Goal: Task Accomplishment & Management: Manage account settings

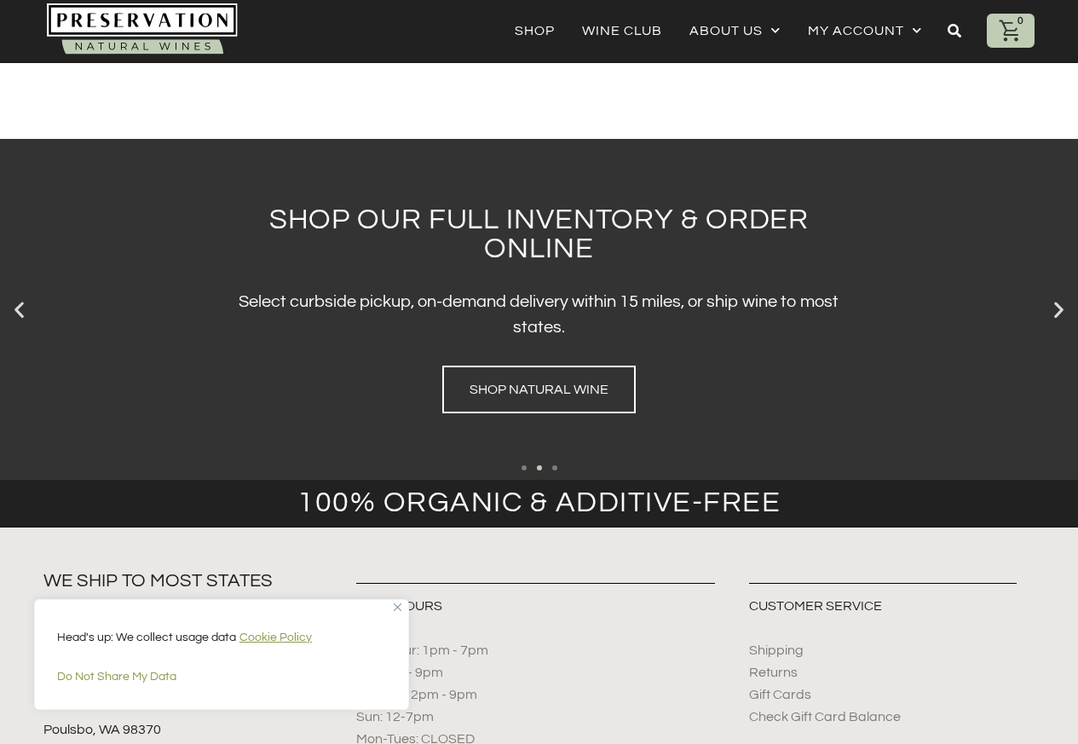
scroll to position [2850, 0]
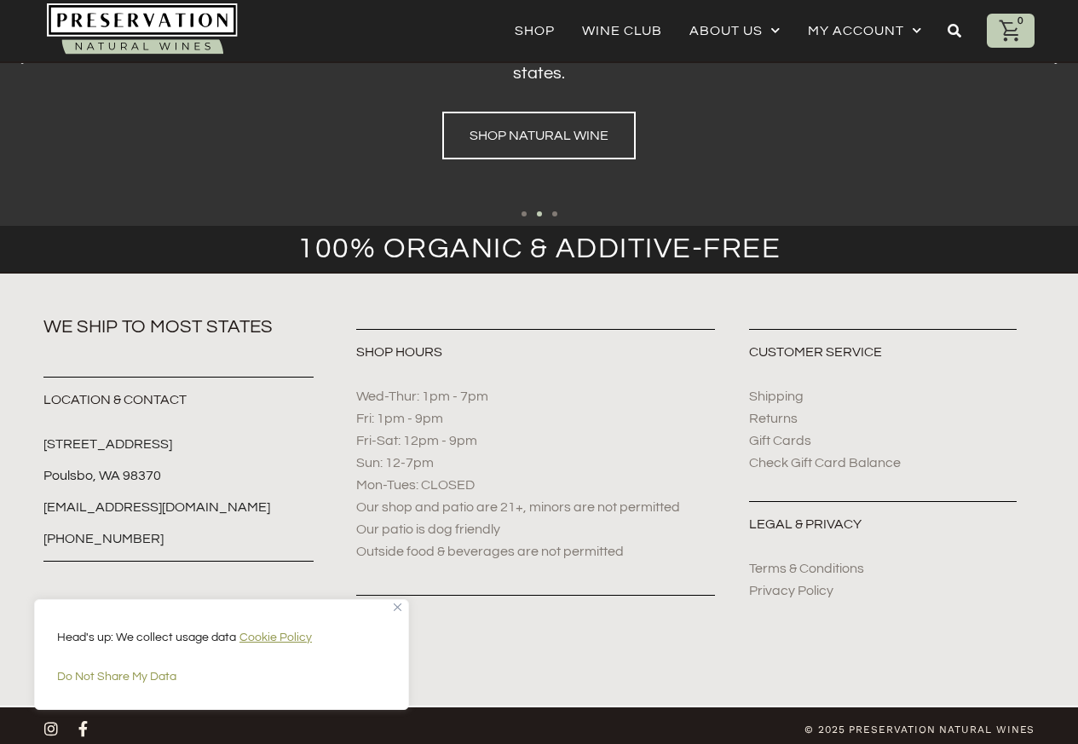
click at [398, 607] on img "Close" at bounding box center [398, 607] width 8 height 8
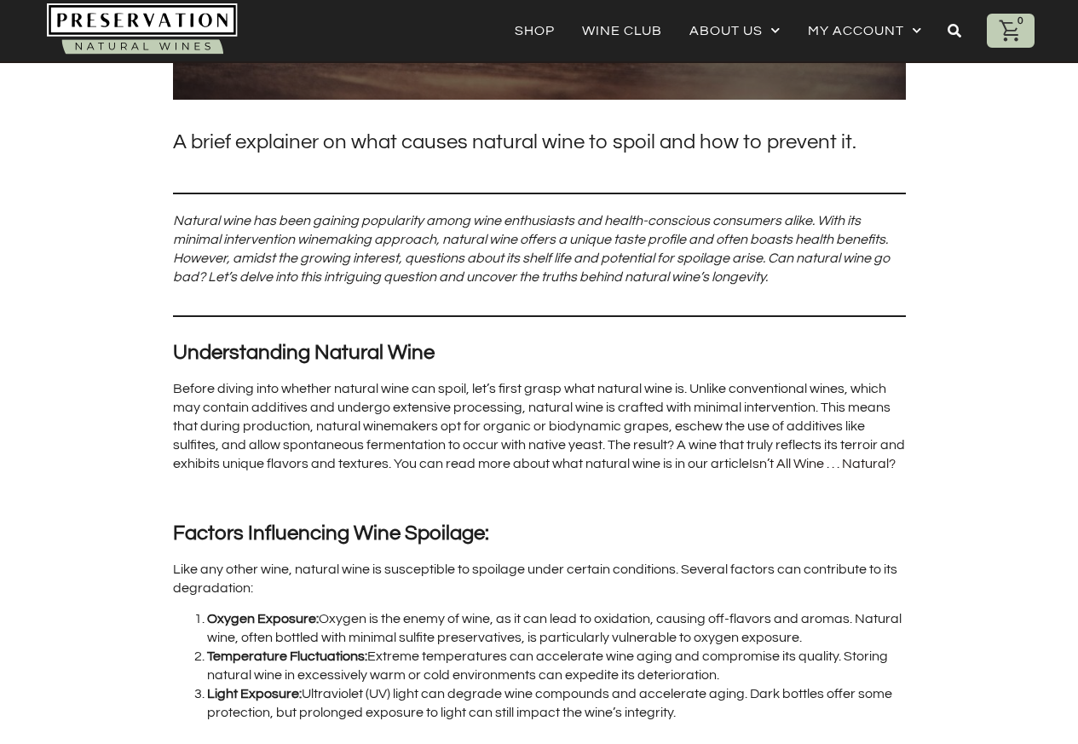
scroll to position [0, 0]
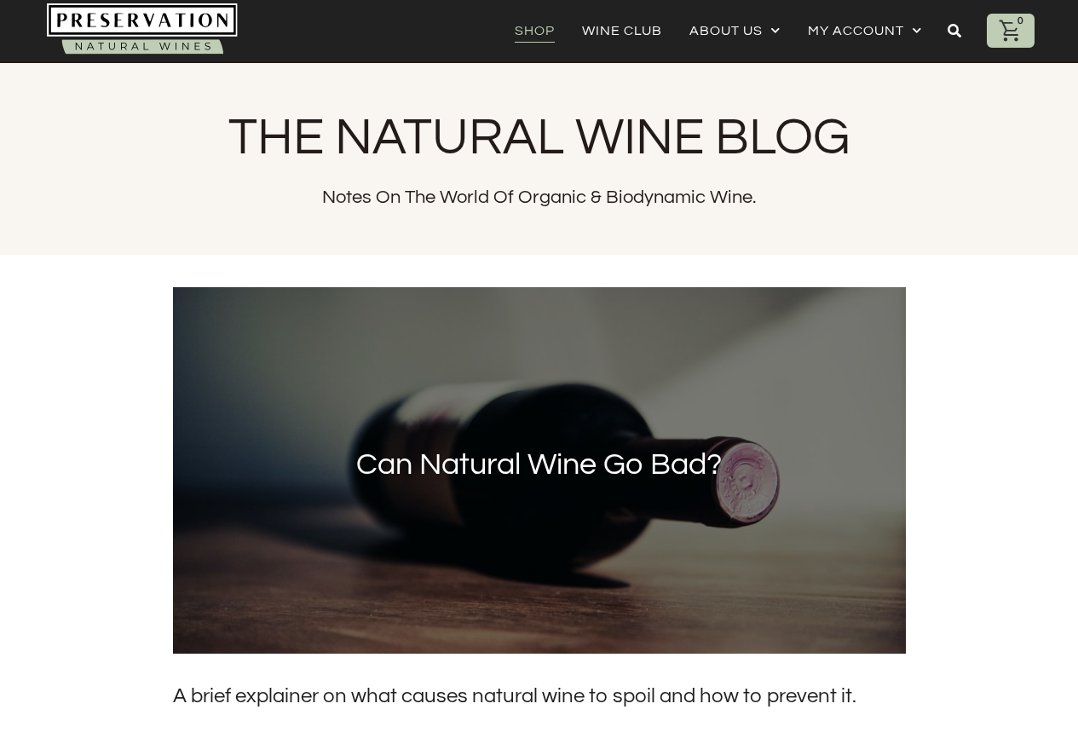
click at [544, 32] on link "Shop" at bounding box center [535, 31] width 40 height 24
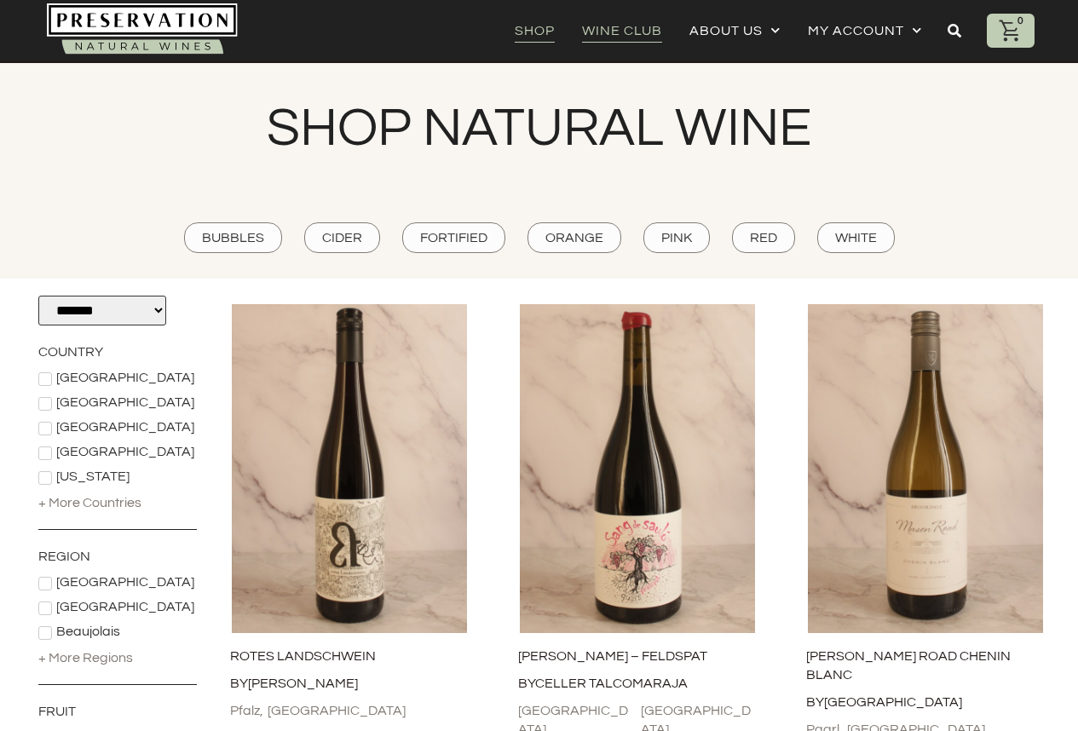
drag, startPoint x: 130, startPoint y: 314, endPoint x: 605, endPoint y: 29, distance: 554.1
click at [607, 33] on link "Wine Club" at bounding box center [622, 31] width 80 height 24
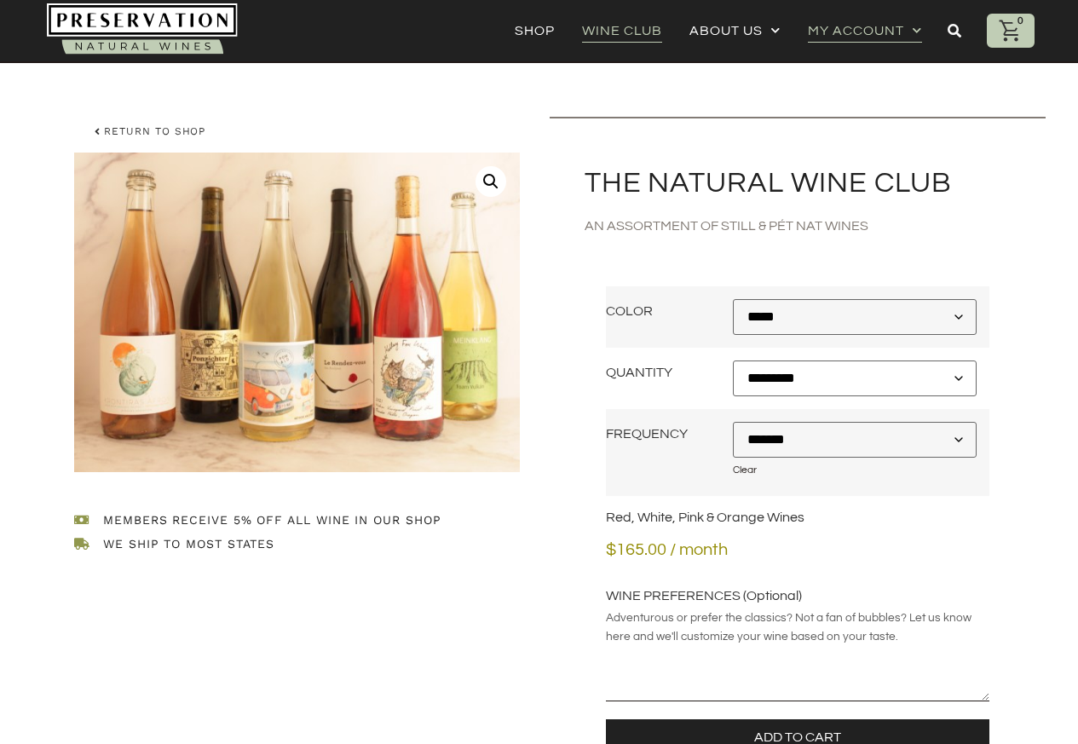
click at [854, 20] on link "My account" at bounding box center [865, 31] width 114 height 24
click at [856, 38] on e-page-transition at bounding box center [539, 372] width 1078 height 744
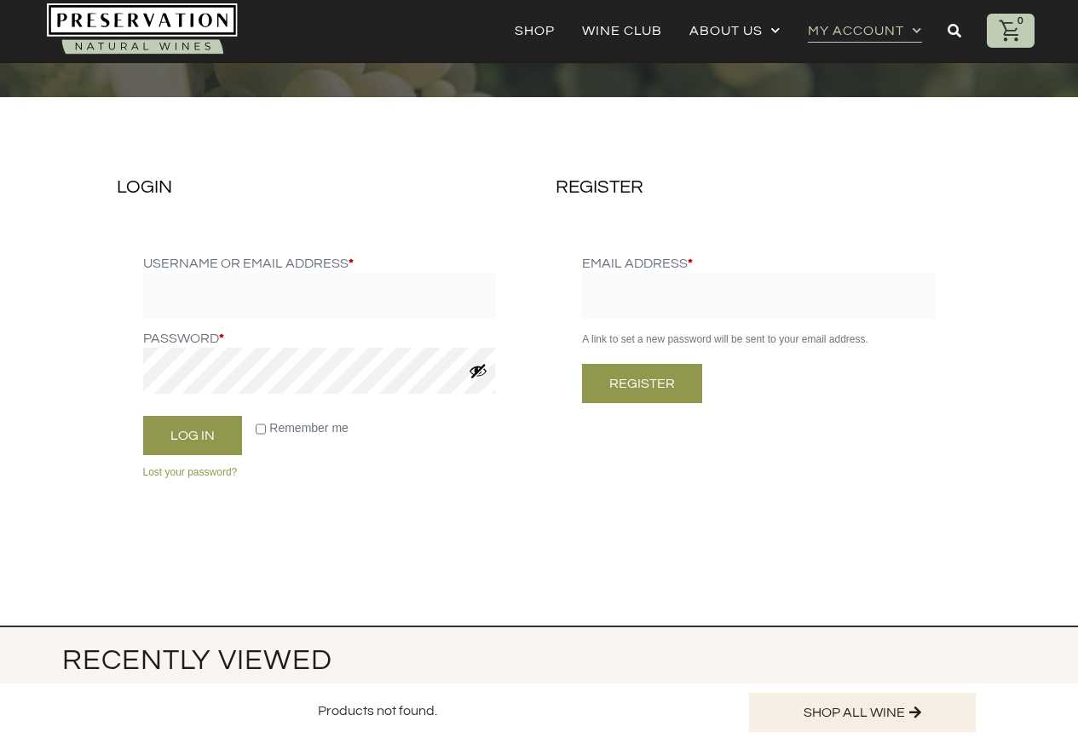
click at [565, 26] on body "Skip to content Shop Wine Club About Us The Natural Wine Blog Gift Cards My acc…" at bounding box center [539, 660] width 1078 height 1321
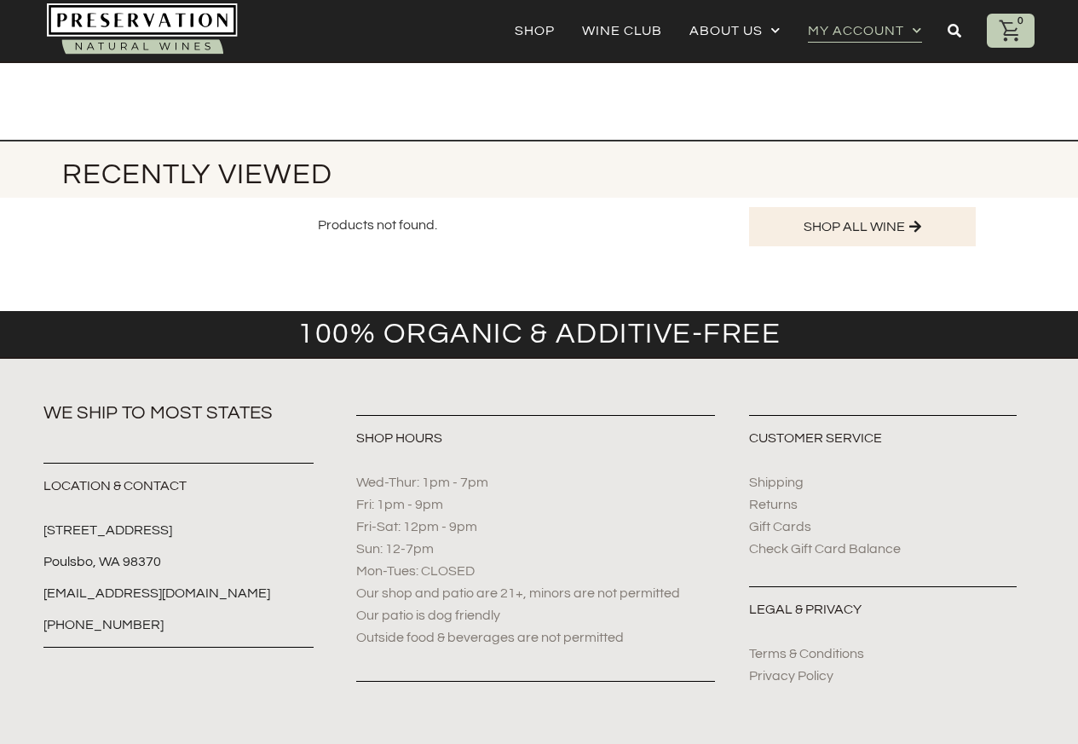
scroll to position [573, 0]
